Goal: Transaction & Acquisition: Purchase product/service

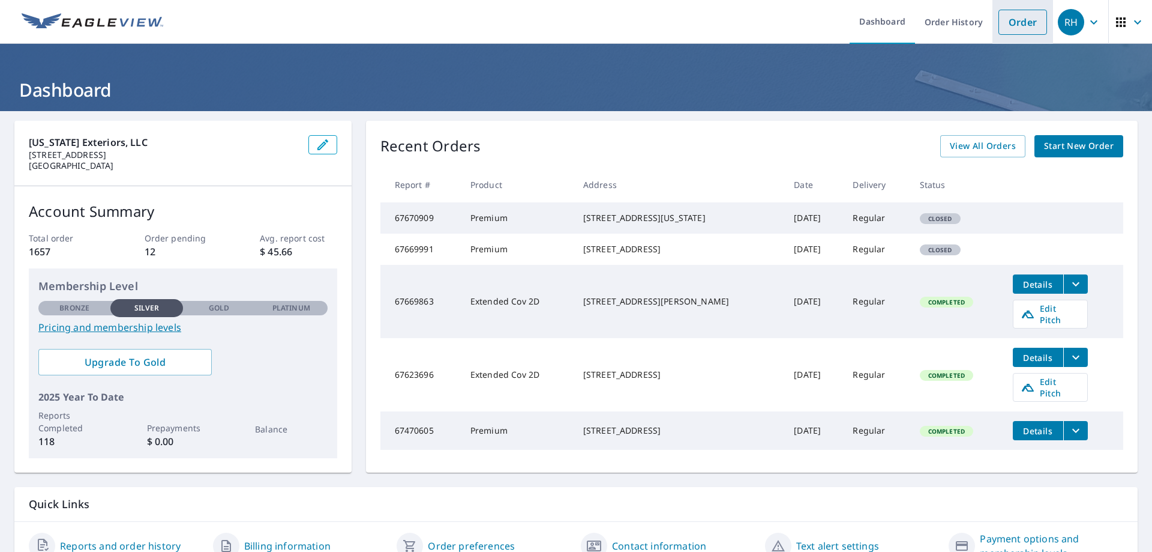
click at [1017, 22] on link "Order" at bounding box center [1023, 22] width 49 height 25
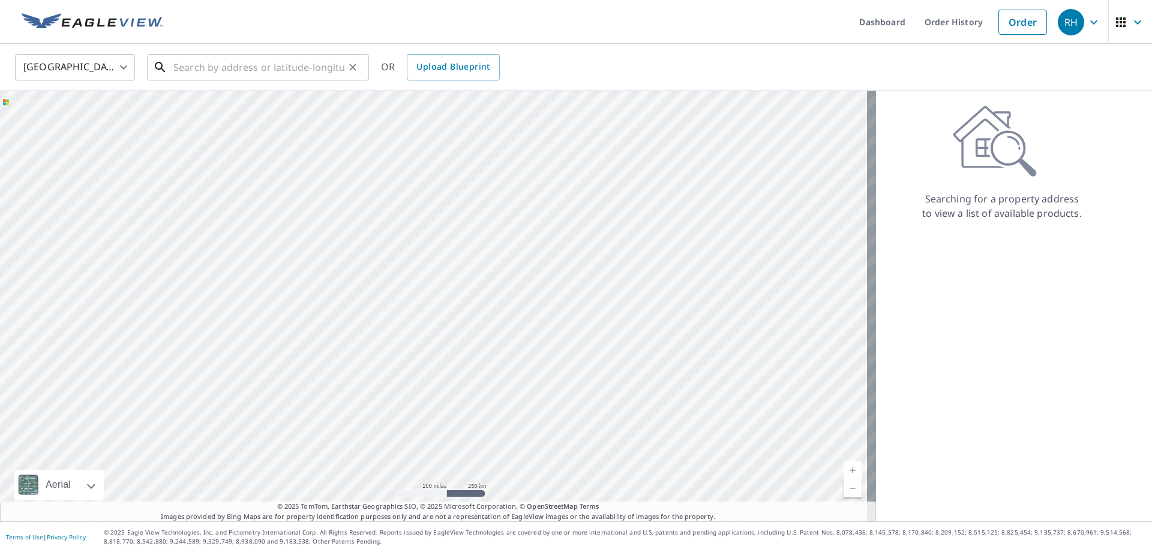
click at [188, 62] on input "text" at bounding box center [258, 67] width 171 height 34
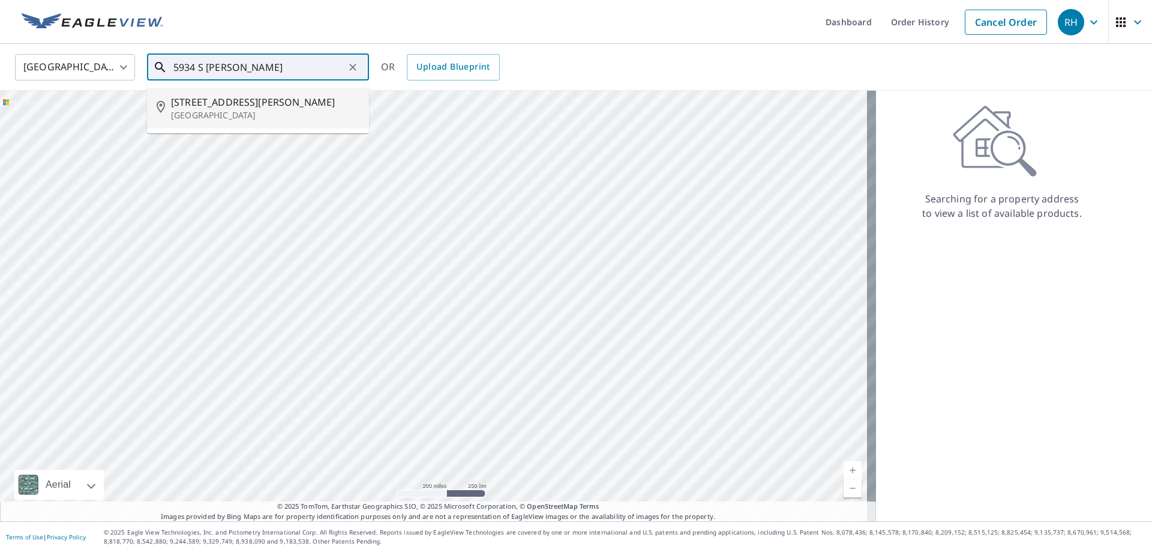
click at [242, 112] on p "[GEOGRAPHIC_DATA]" at bounding box center [265, 115] width 188 height 12
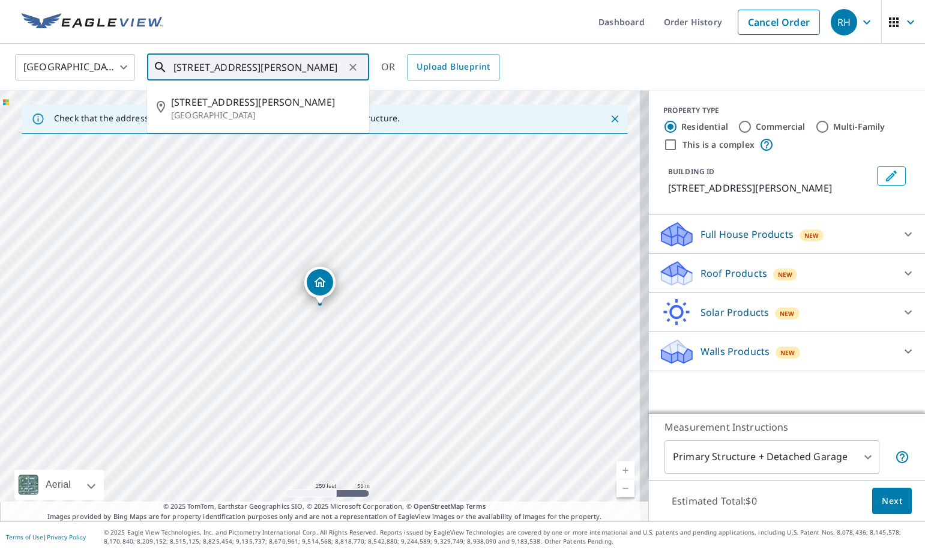
click at [270, 66] on input "[STREET_ADDRESS][PERSON_NAME]" at bounding box center [258, 67] width 171 height 34
click at [286, 66] on input "[STREET_ADDRESS][PERSON_NAME]" at bounding box center [258, 67] width 171 height 34
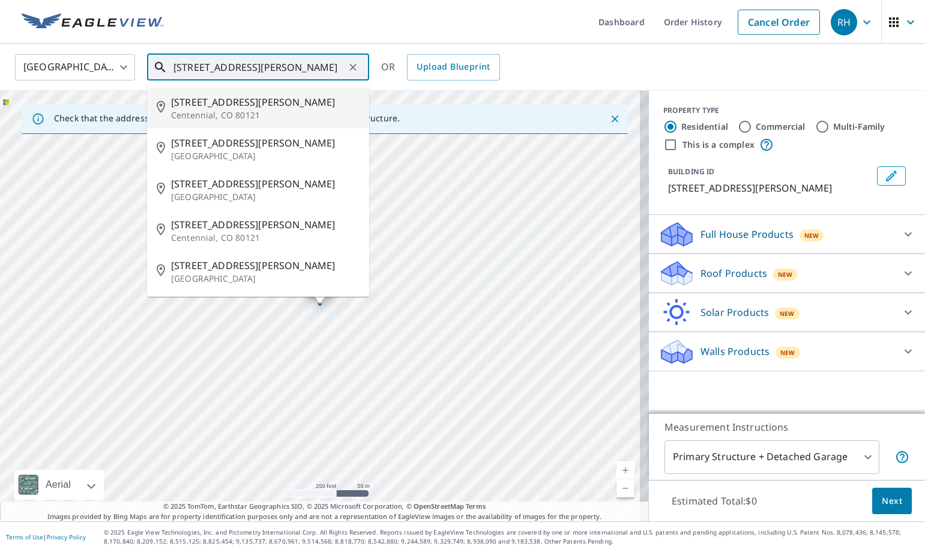
click at [238, 109] on p "Centennial, CO 80121" at bounding box center [265, 115] width 188 height 12
type input "[STREET_ADDRESS][PERSON_NAME]"
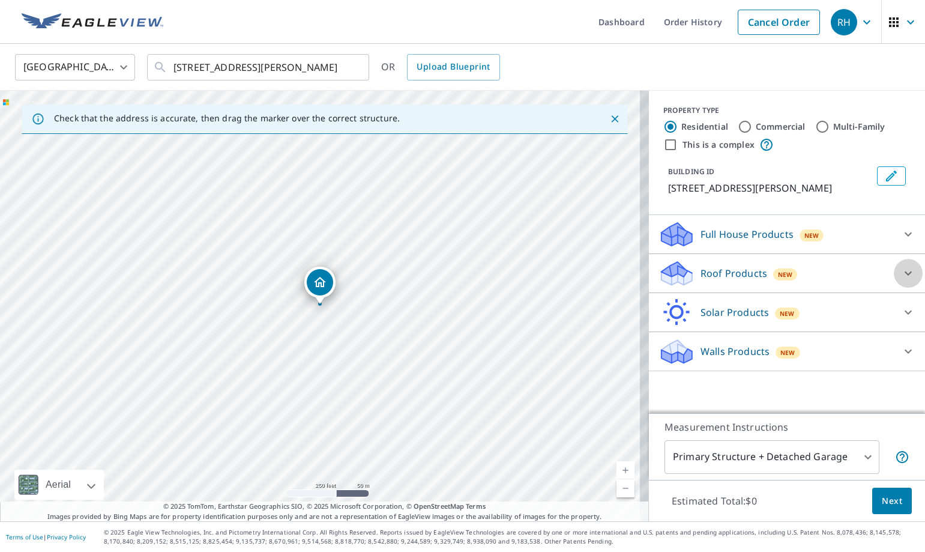
click at [904, 274] on icon at bounding box center [908, 273] width 14 height 14
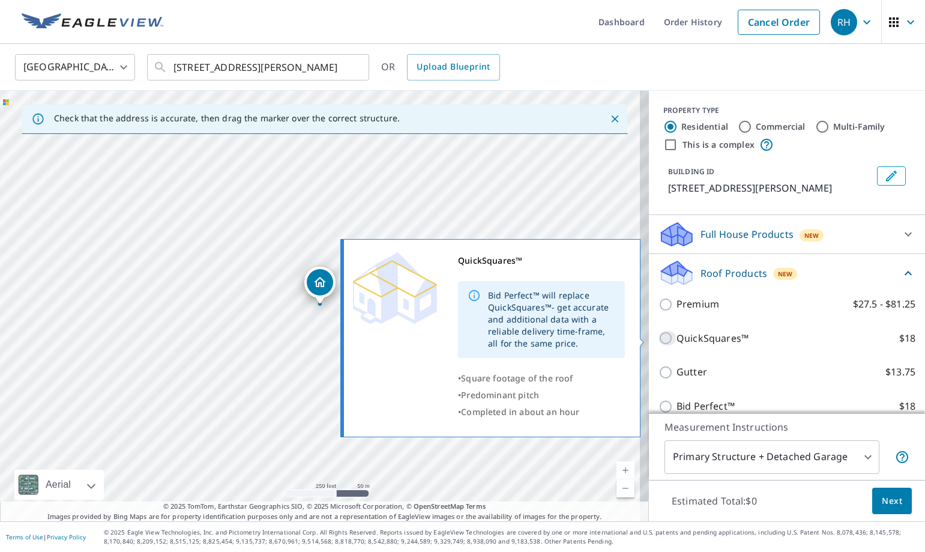
click at [658, 338] on input "QuickSquares™ $18" at bounding box center [667, 338] width 18 height 14
checkbox input "true"
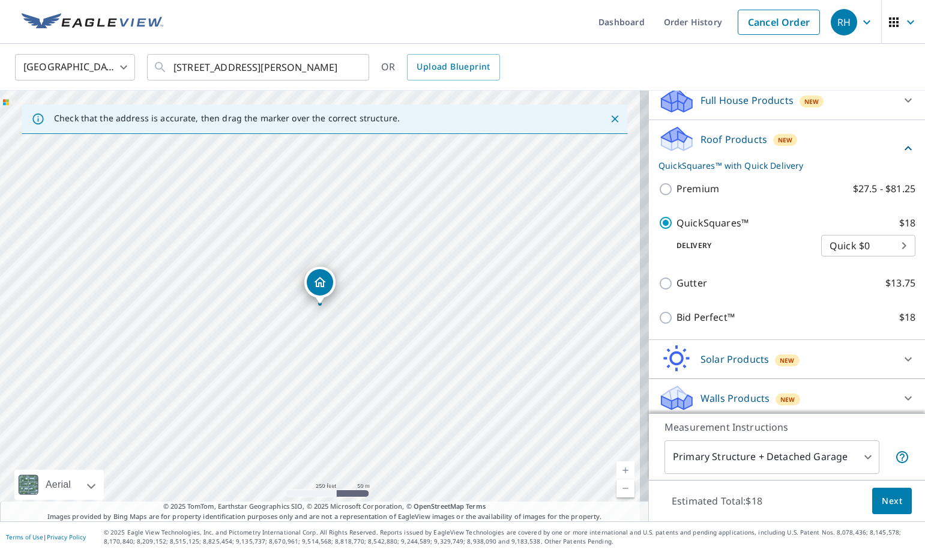
scroll to position [139, 0]
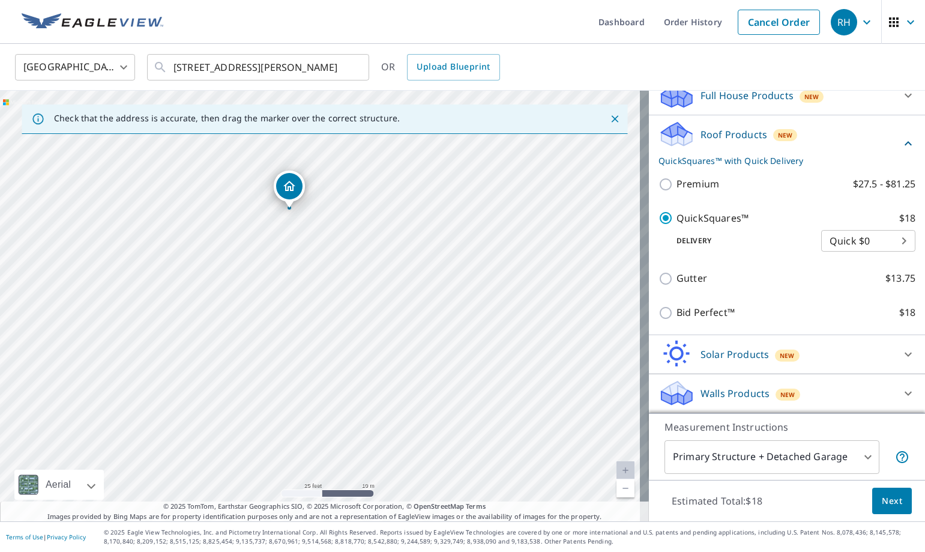
drag, startPoint x: 307, startPoint y: 210, endPoint x: 297, endPoint y: 229, distance: 21.2
click at [297, 229] on div "[STREET_ADDRESS][PERSON_NAME]" at bounding box center [324, 306] width 649 height 430
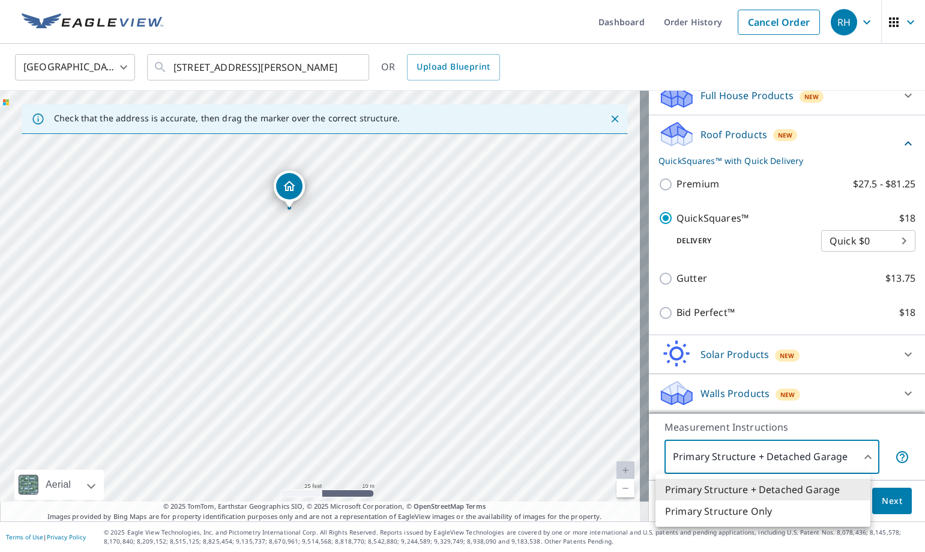
click at [857, 457] on body "RH RH Dashboard Order History Cancel Order RH [GEOGRAPHIC_DATA] [GEOGRAPHIC_DAT…" at bounding box center [462, 276] width 925 height 552
click at [735, 514] on li "Primary Structure Only" at bounding box center [762, 511] width 215 height 22
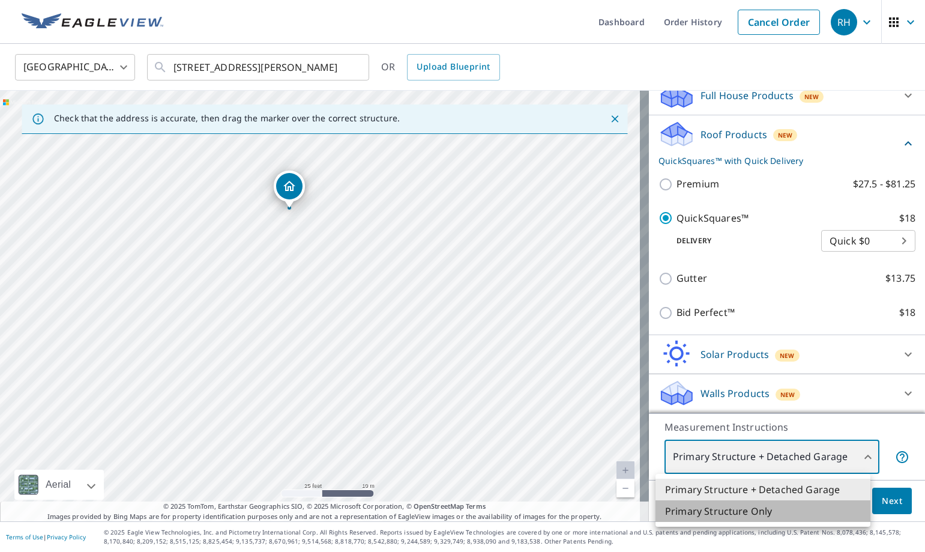
type input "2"
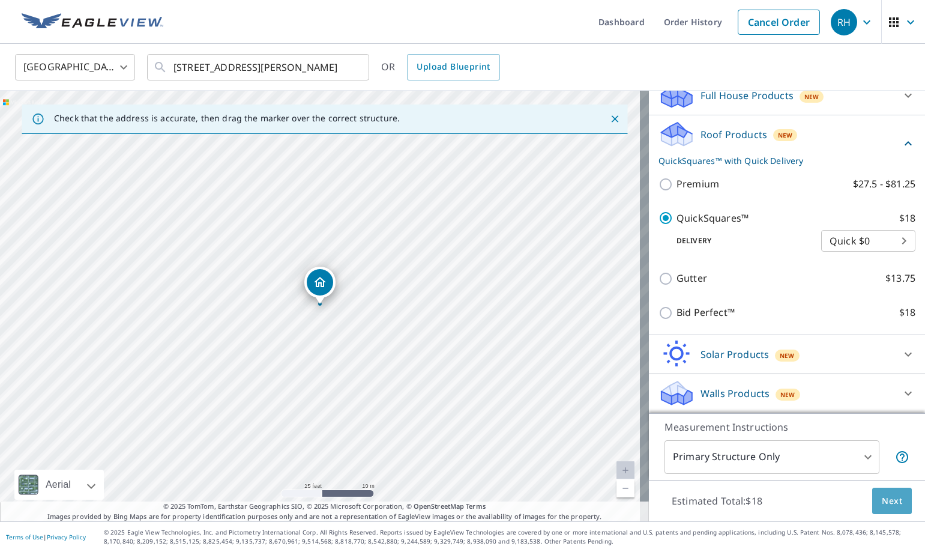
click at [872, 496] on button "Next" at bounding box center [892, 500] width 40 height 27
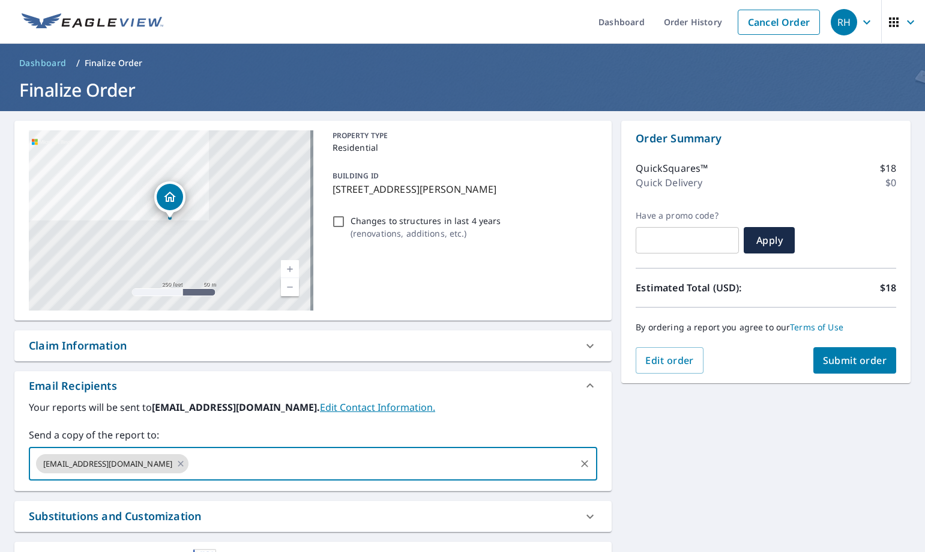
click at [202, 462] on input "text" at bounding box center [382, 463] width 384 height 23
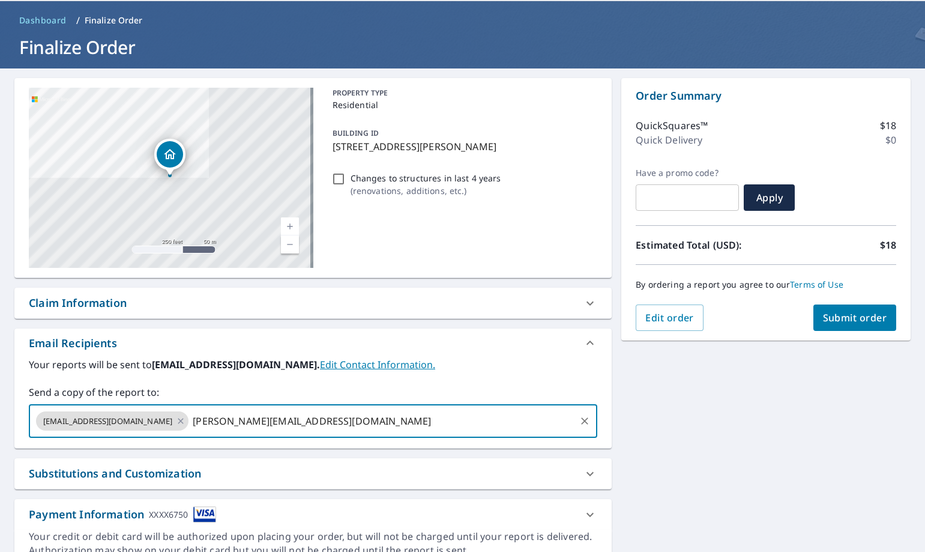
scroll to position [98, 0]
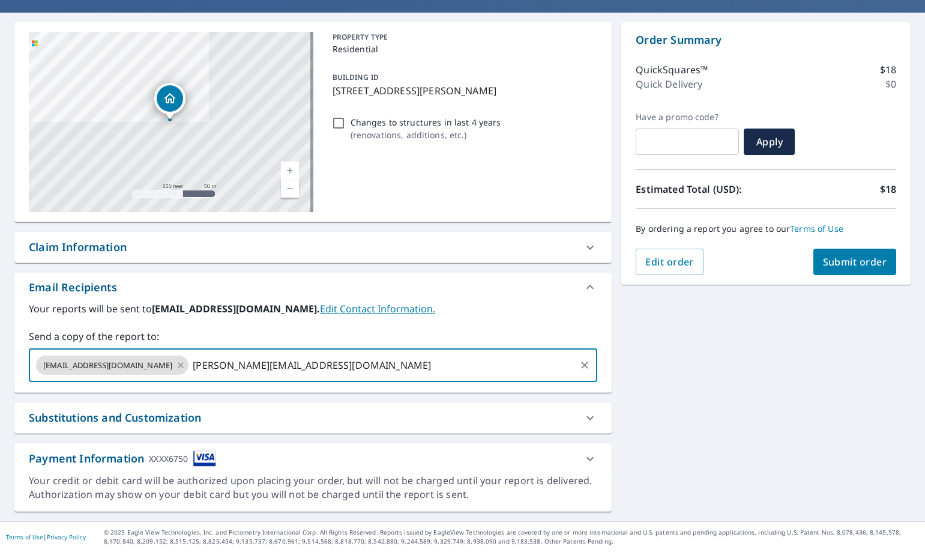
type input "[PERSON_NAME][EMAIL_ADDRESS][DOMAIN_NAME]"
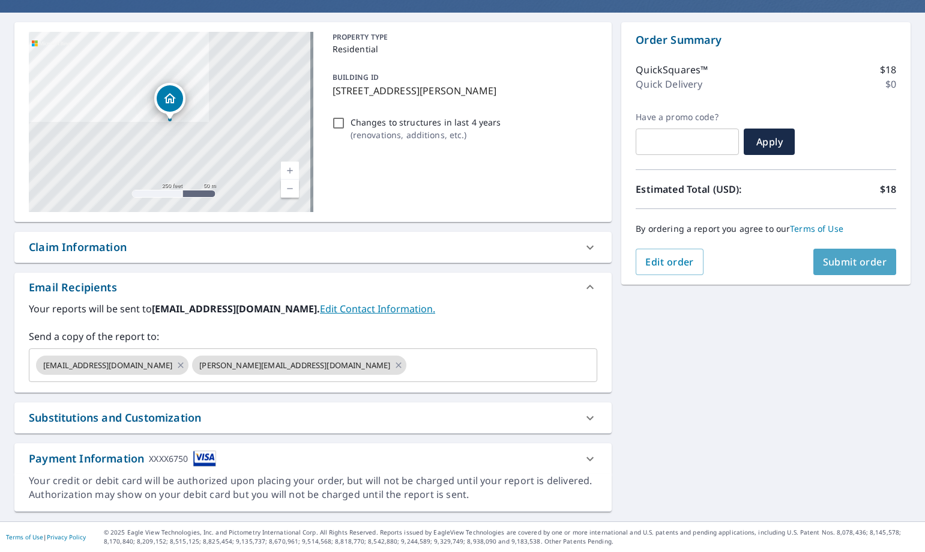
click at [827, 260] on span "Submit order" at bounding box center [855, 261] width 64 height 13
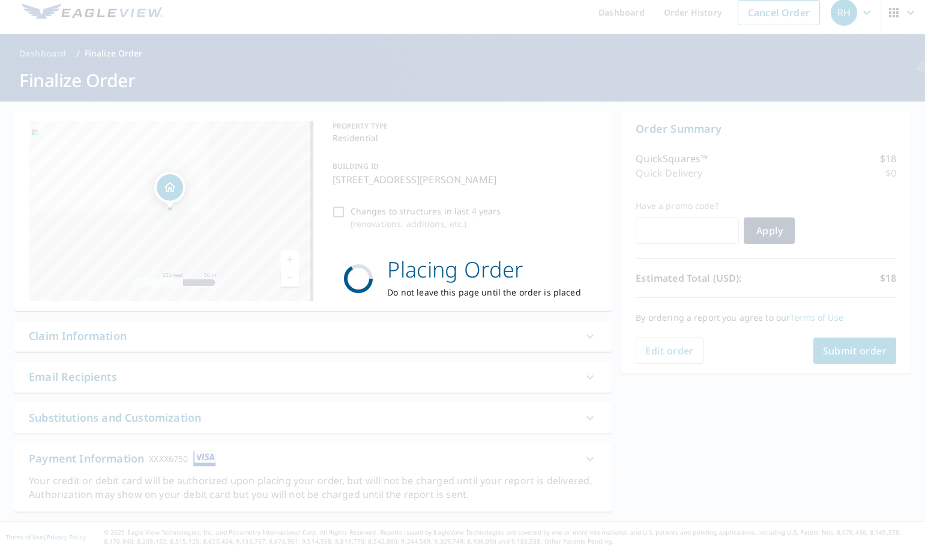
scroll to position [10, 0]
